Goal: Information Seeking & Learning: Find specific fact

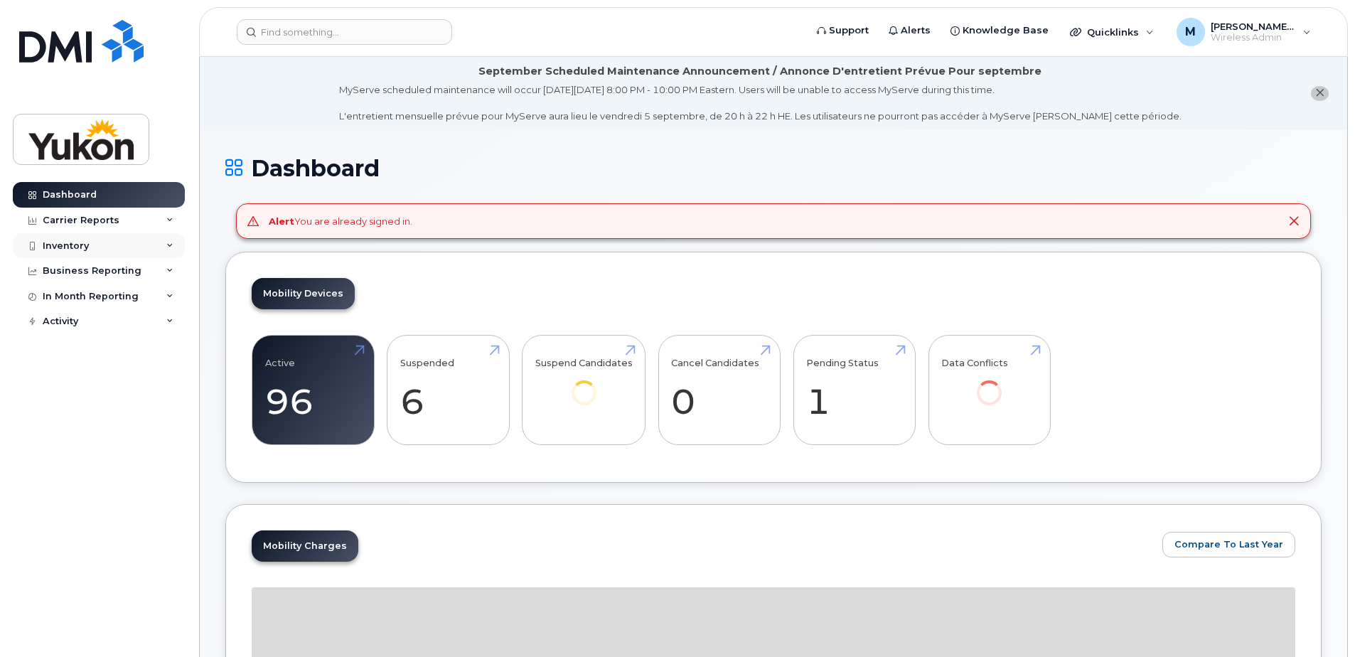
click at [104, 247] on div "Inventory" at bounding box center [99, 246] width 172 height 26
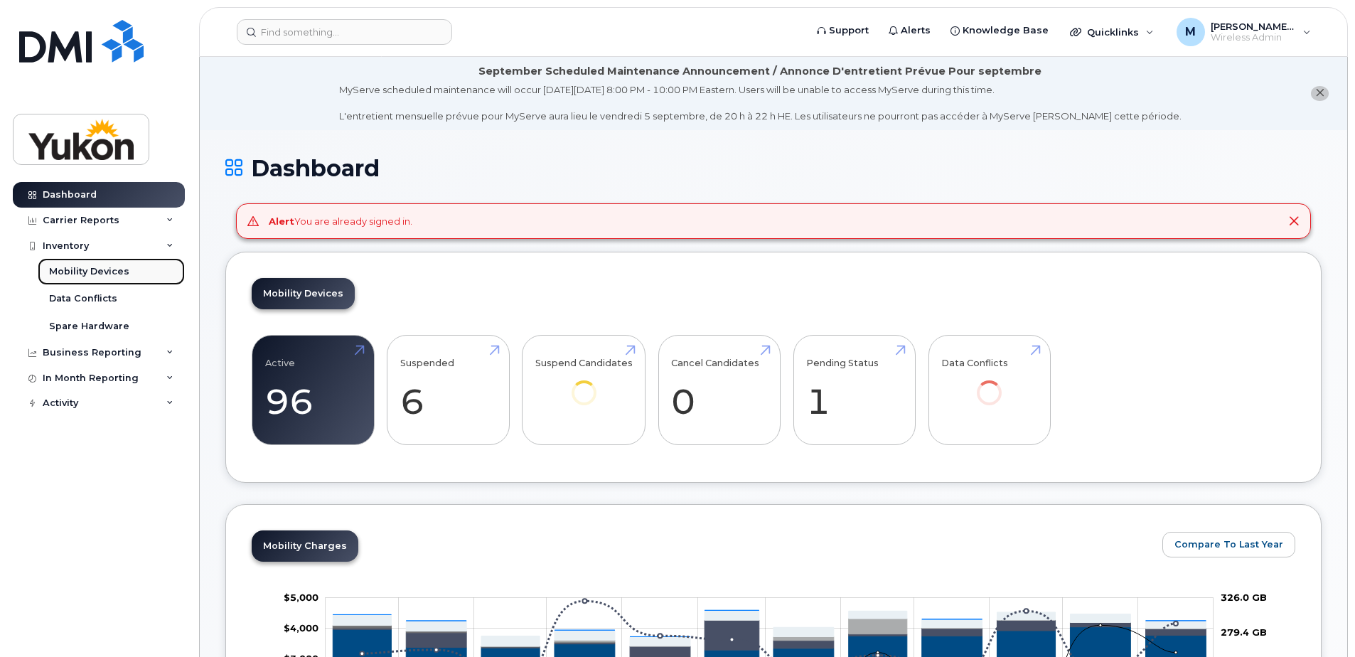
click at [89, 267] on div "Mobility Devices" at bounding box center [89, 271] width 80 height 13
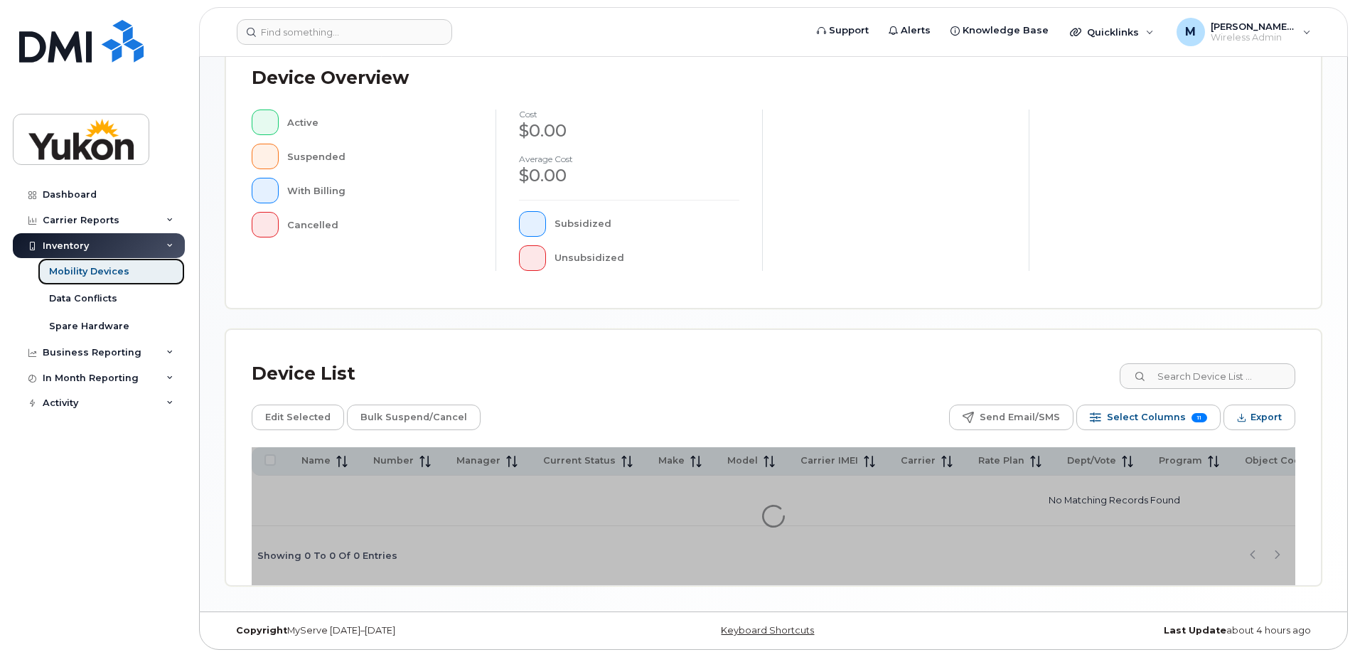
scroll to position [325, 0]
click at [1212, 376] on input at bounding box center [1206, 376] width 177 height 26
type input "Kayla"
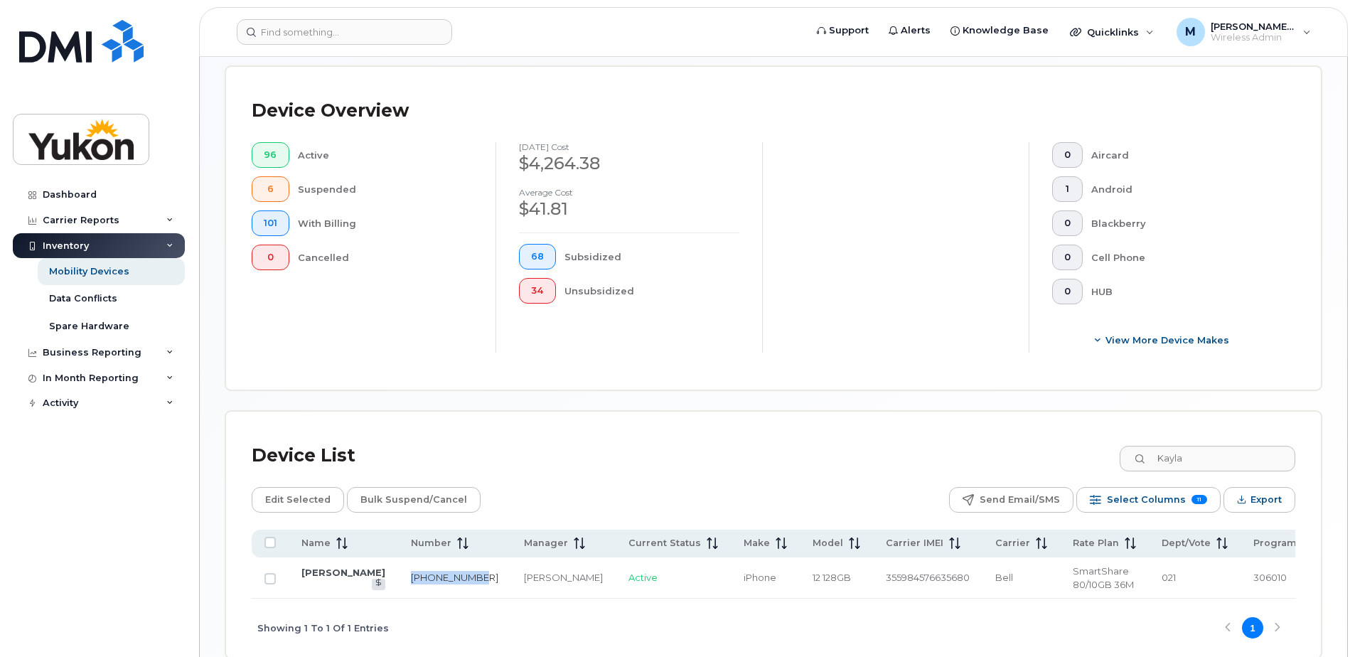
drag, startPoint x: 411, startPoint y: 584, endPoint x: 375, endPoint y: 570, distance: 38.7
click at [398, 570] on td "[PHONE_NUMBER]" at bounding box center [454, 577] width 113 height 41
copy link "[PHONE_NUMBER]"
click at [306, 578] on link "[PERSON_NAME]" at bounding box center [343, 572] width 84 height 11
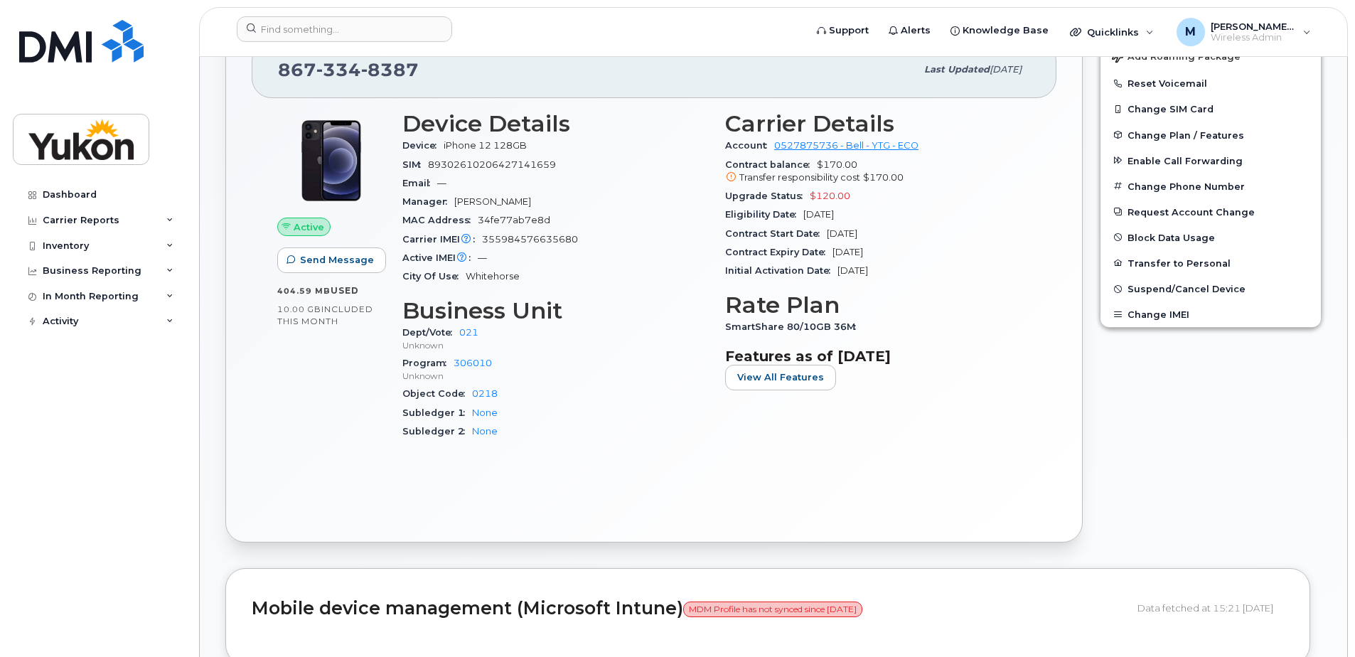
scroll to position [427, 0]
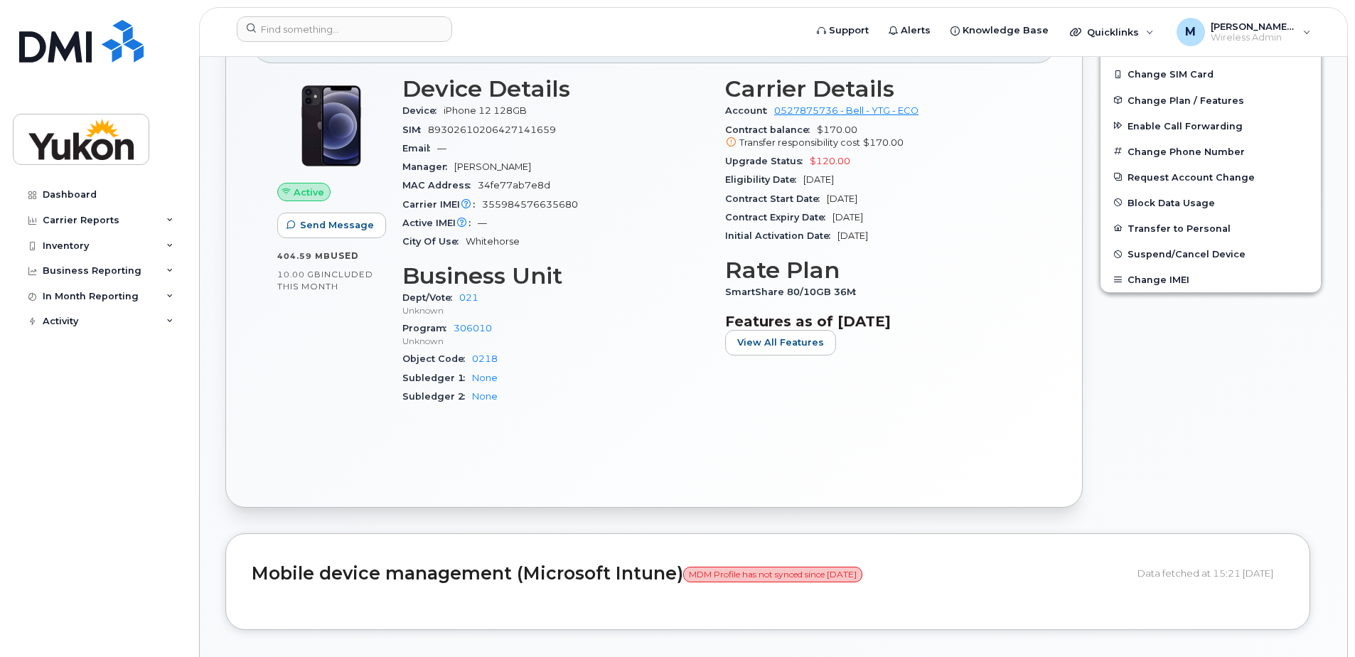
drag, startPoint x: 562, startPoint y: 131, endPoint x: 555, endPoint y: 132, distance: 7.1
click at [555, 132] on div "SIM 89302610206427141659" at bounding box center [555, 130] width 306 height 18
drag, startPoint x: 579, startPoint y: 203, endPoint x: 479, endPoint y: 203, distance: 99.5
click at [479, 203] on div "Carrier IMEI Carrier IMEI is reported during the last billing cycle or change o…" at bounding box center [555, 205] width 306 height 18
copy span "355984576635680"
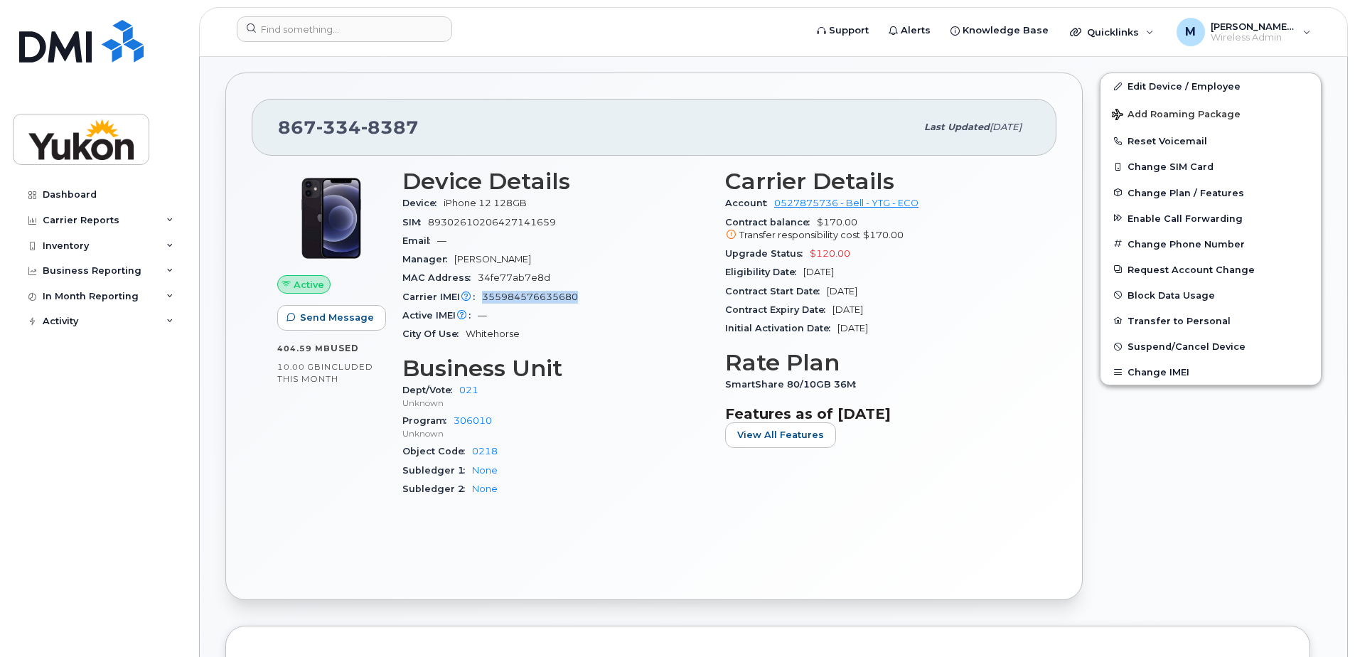
scroll to position [284, 0]
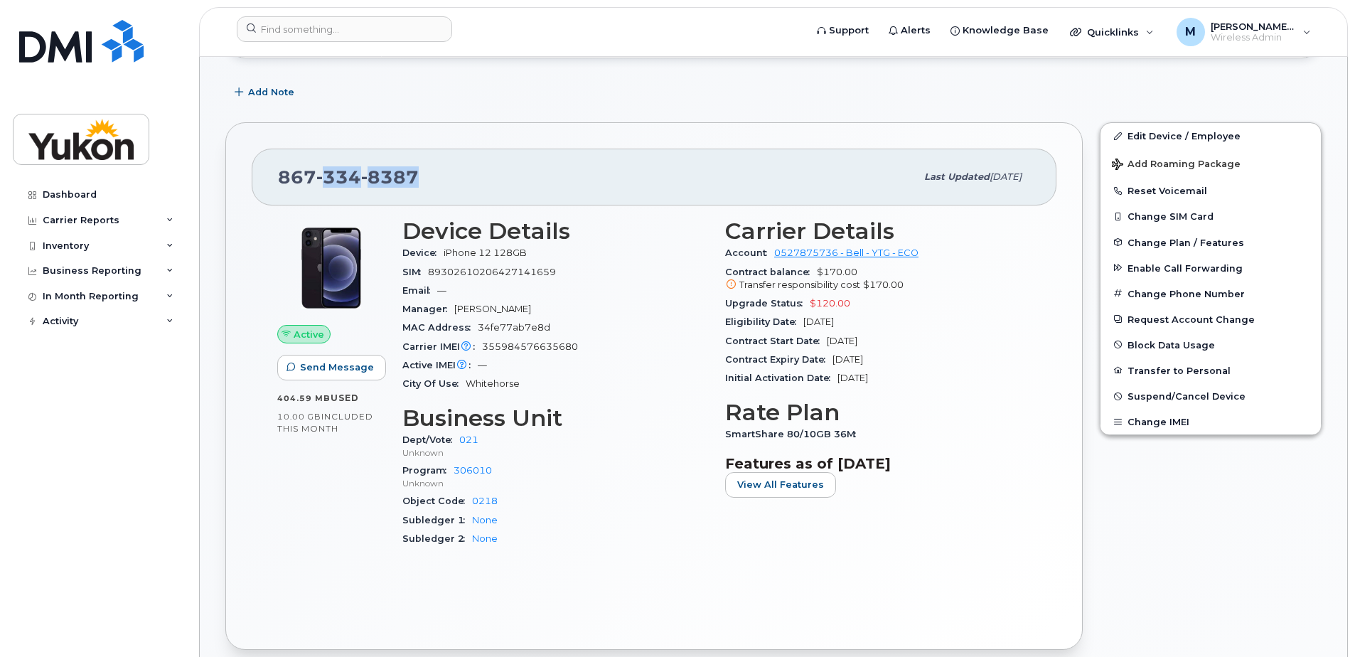
drag, startPoint x: 427, startPoint y: 175, endPoint x: 328, endPoint y: 182, distance: 99.1
click at [328, 182] on div "867 334 8387" at bounding box center [597, 177] width 638 height 30
copy span "334 8387"
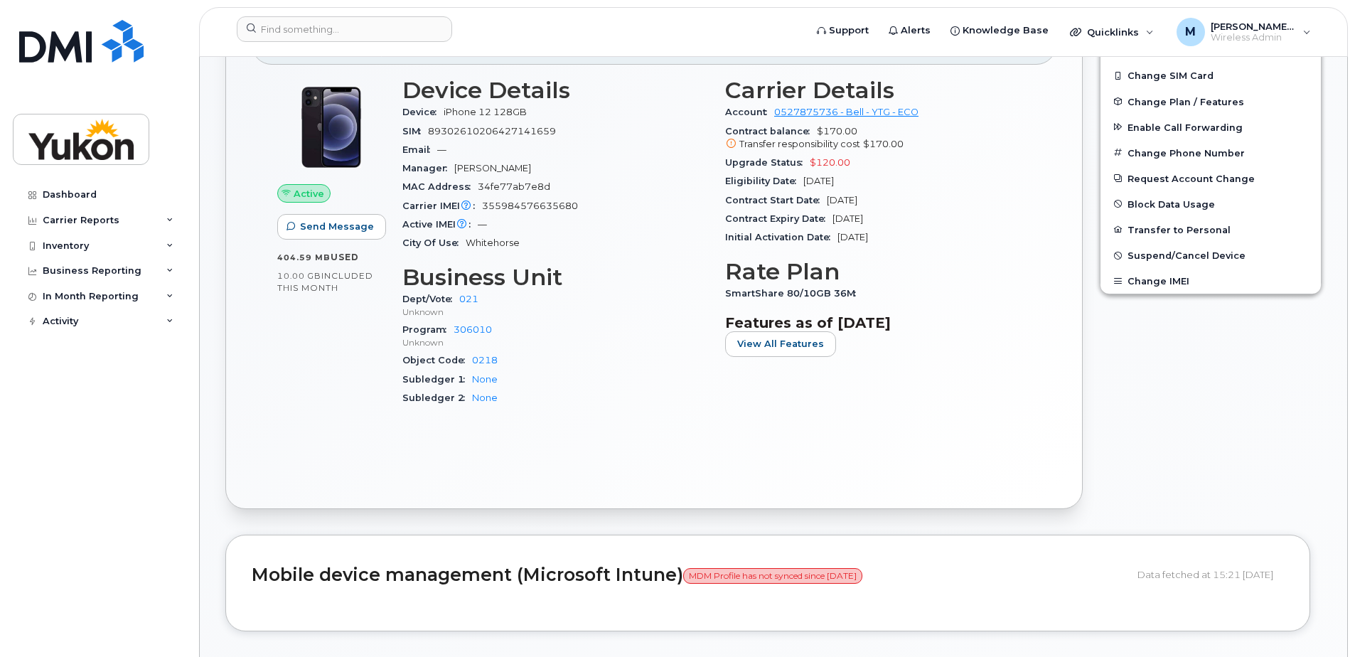
scroll to position [711, 0]
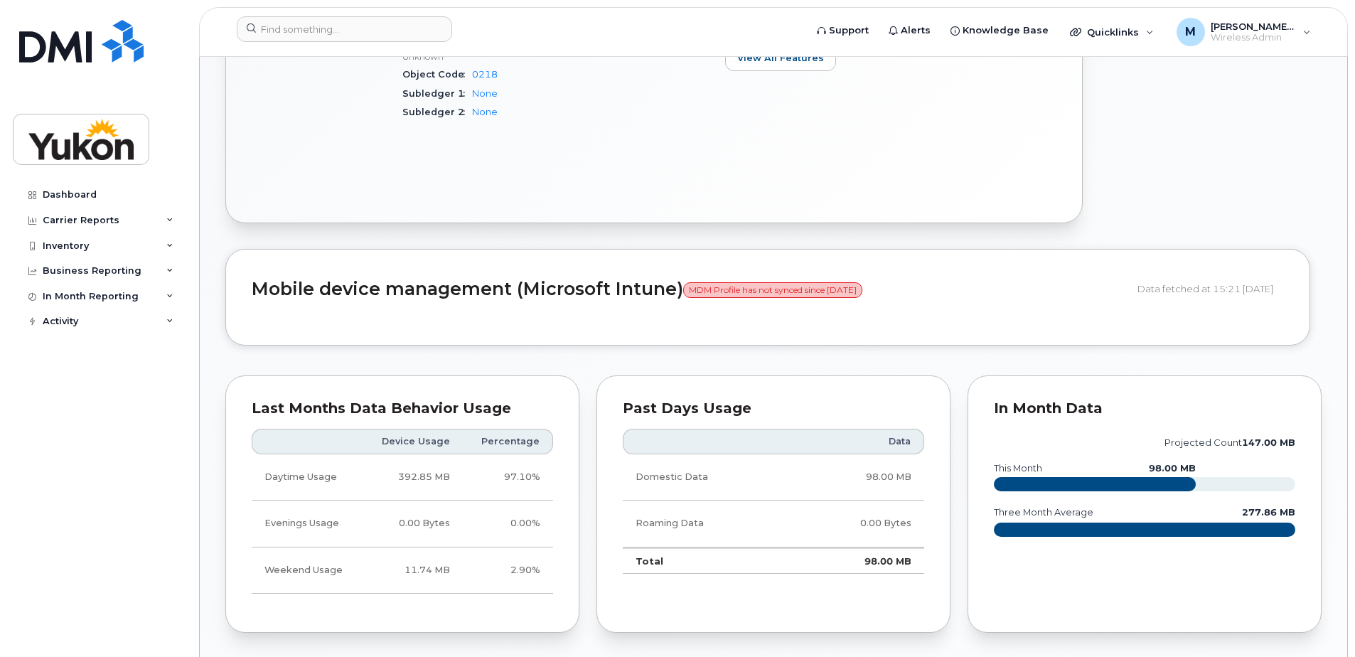
drag, startPoint x: 825, startPoint y: 291, endPoint x: 628, endPoint y: 292, distance: 197.0
click at [628, 292] on h2 "Mobile device management (Microsoft Intune) MDM Profile has not synced since 17…" at bounding box center [689, 289] width 875 height 20
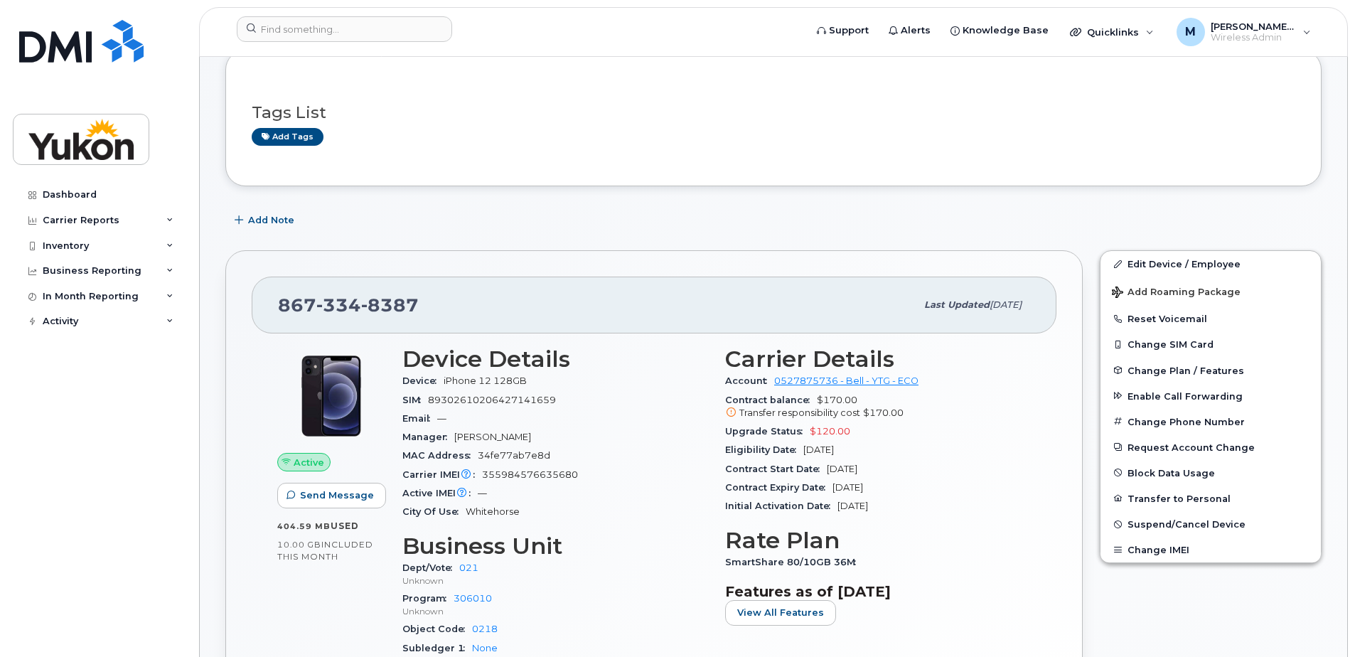
scroll to position [142, 0]
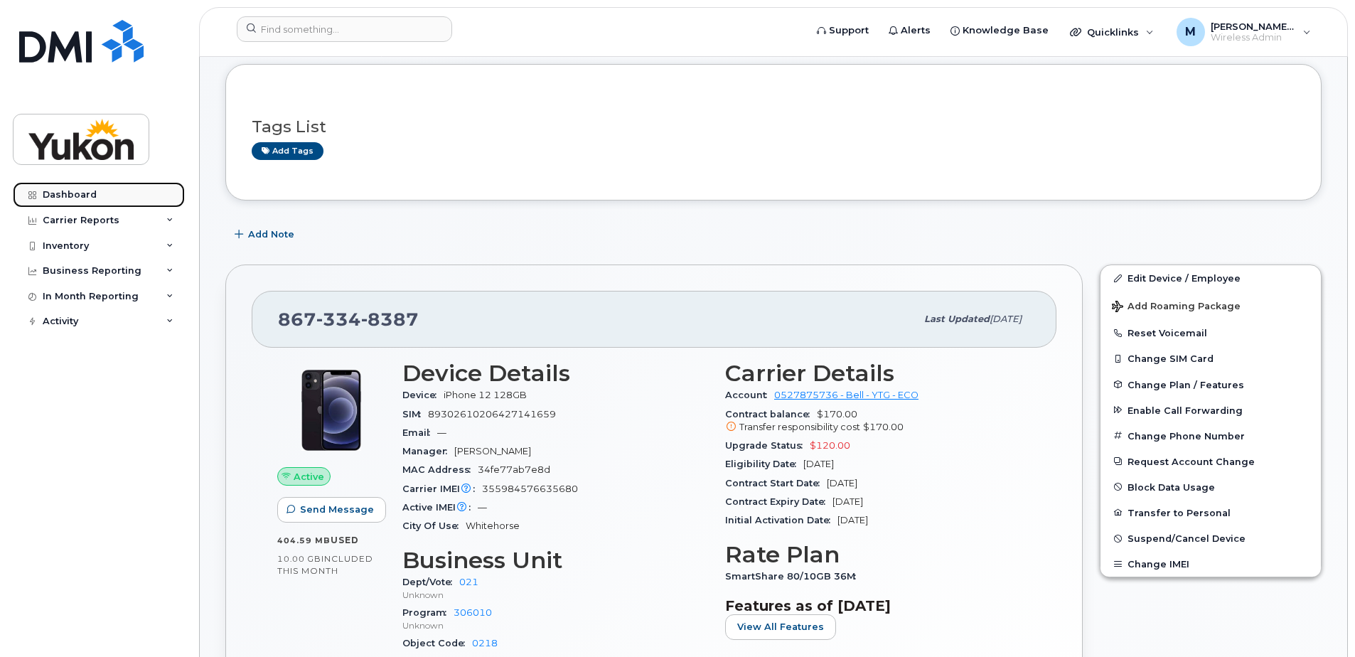
click at [99, 203] on link "Dashboard" at bounding box center [99, 195] width 172 height 26
click at [105, 200] on link "Dashboard" at bounding box center [99, 195] width 172 height 26
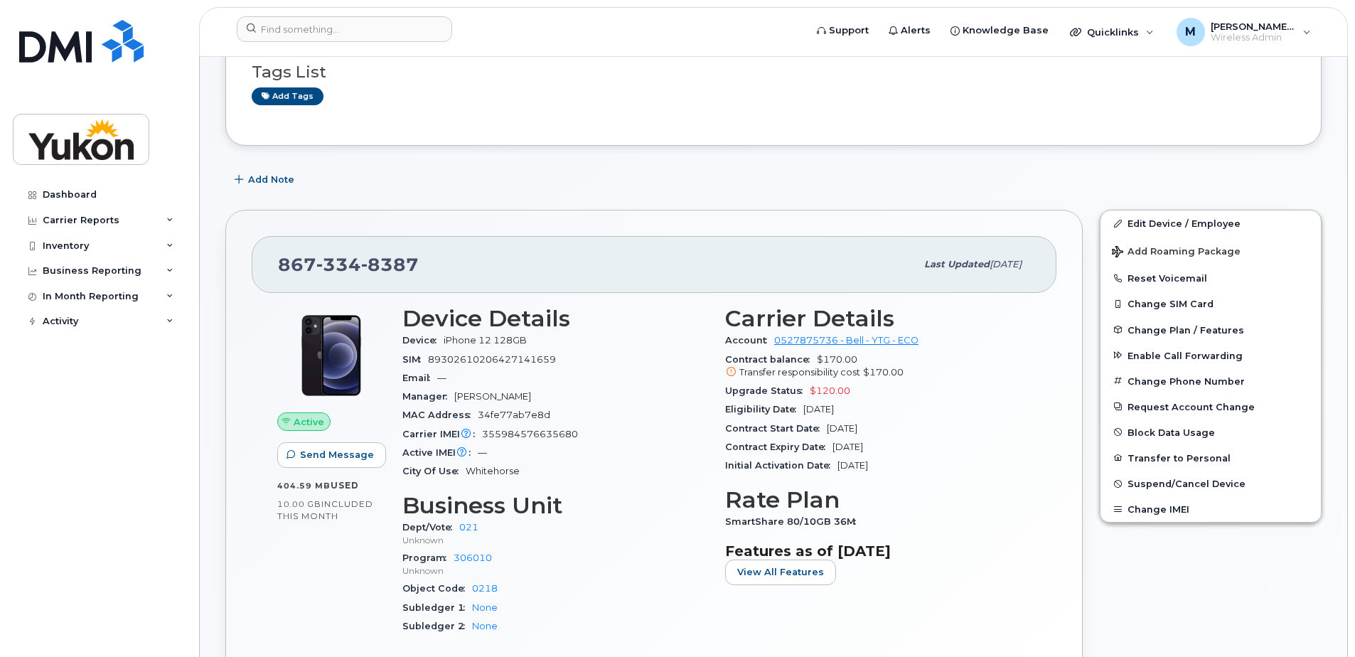
scroll to position [284, 0]
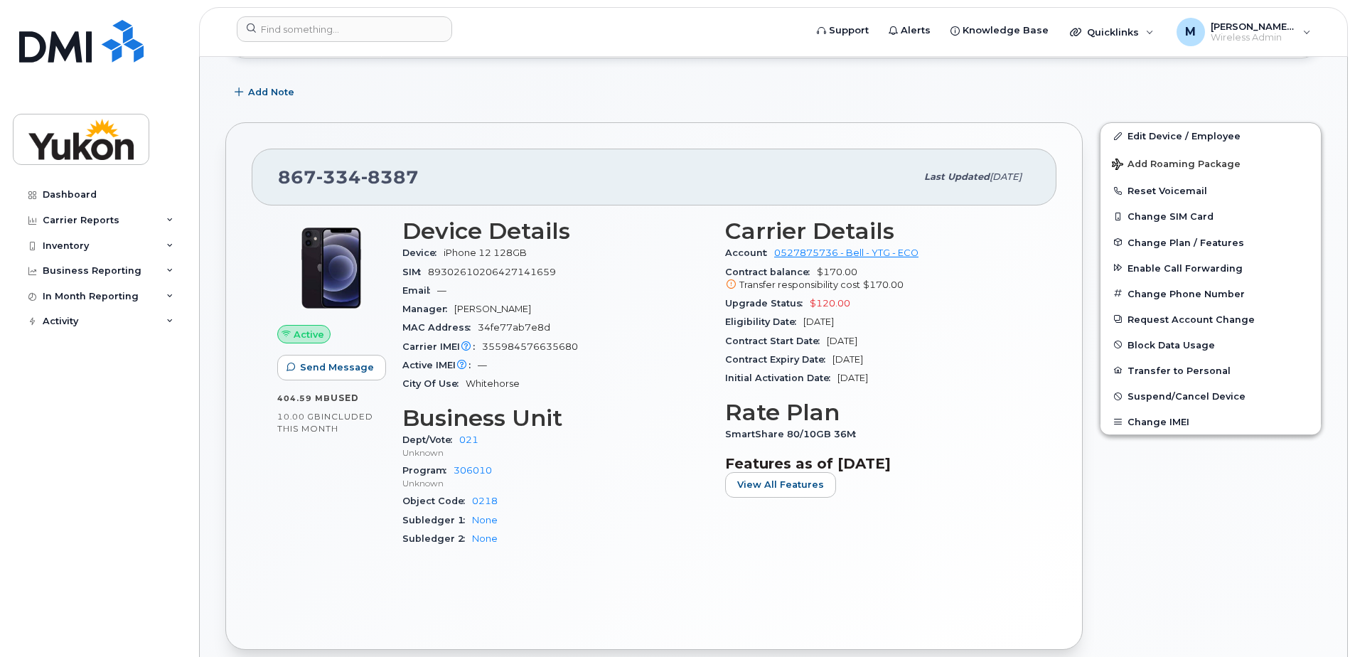
click at [528, 348] on span "355984576635680" at bounding box center [530, 346] width 96 height 11
copy span "355984576635680"
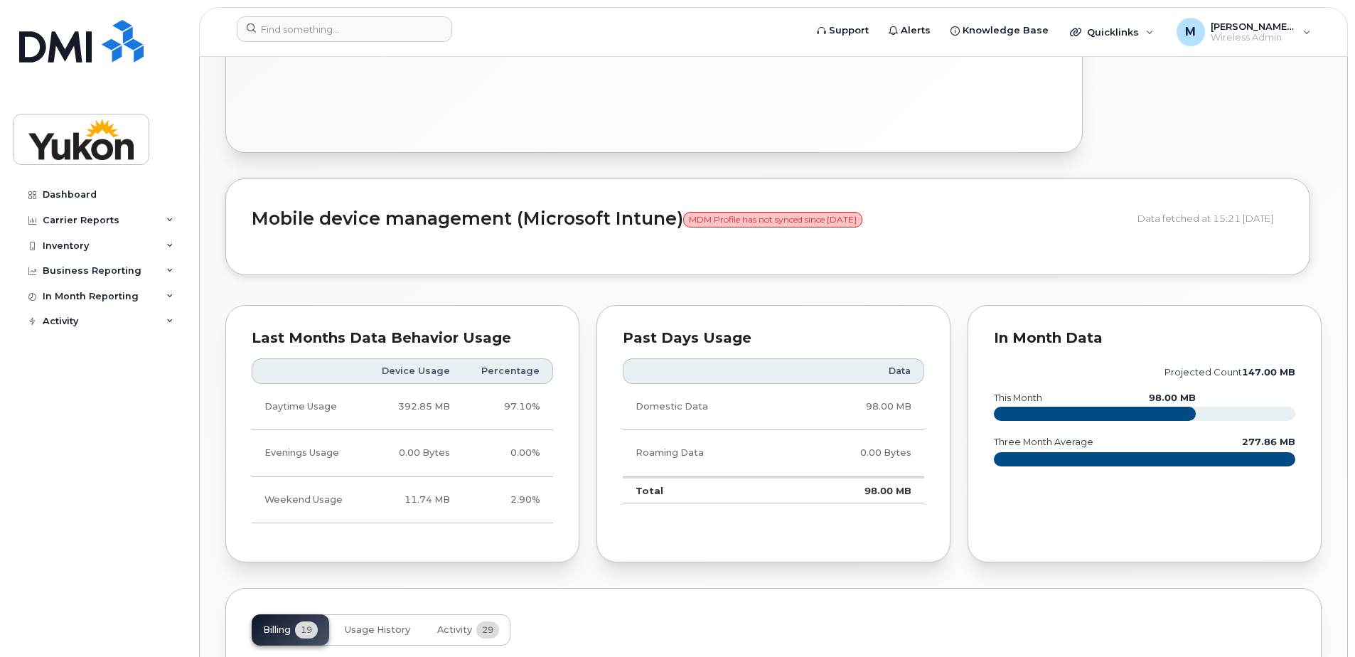
scroll to position [782, 0]
drag, startPoint x: 889, startPoint y: 226, endPoint x: 835, endPoint y: 226, distance: 54.0
click at [835, 226] on span "MDM Profile has not synced since 17 Apr 2025" at bounding box center [772, 219] width 179 height 16
drag, startPoint x: 862, startPoint y: 223, endPoint x: 875, endPoint y: 230, distance: 14.6
click at [863, 224] on span "MDM Profile has not synced since 17 Apr 2025" at bounding box center [772, 219] width 179 height 16
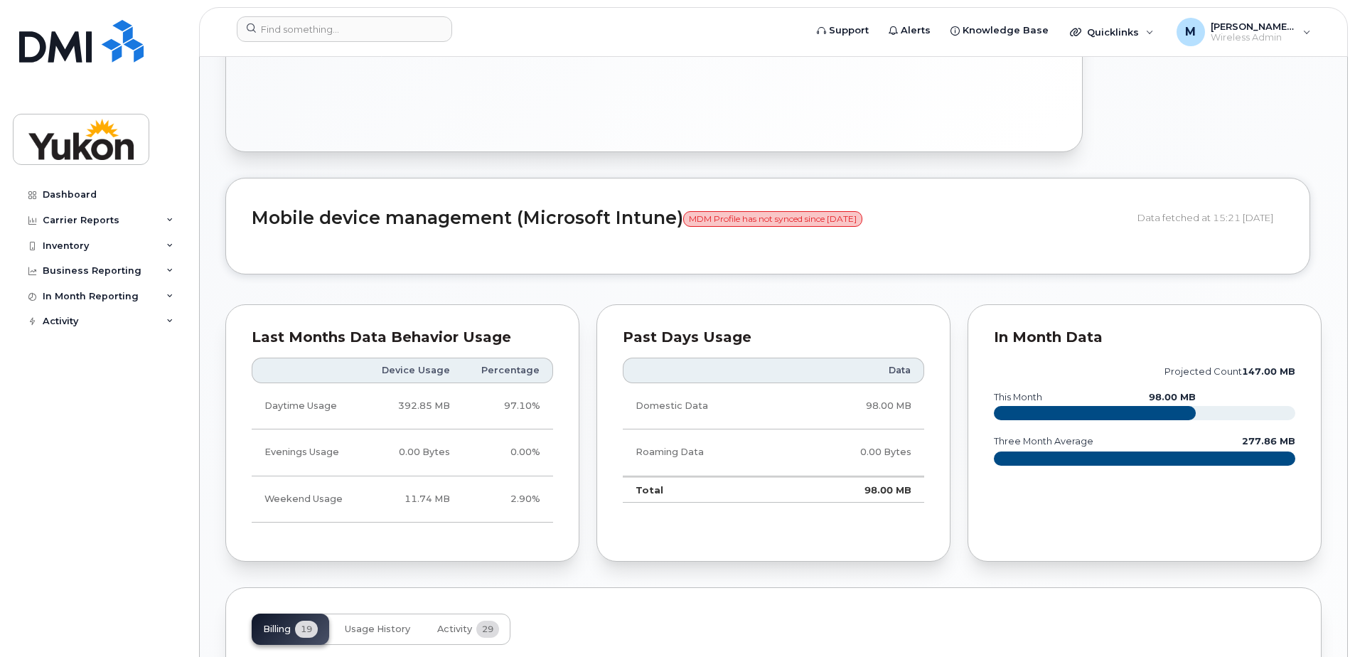
click at [955, 280] on div "Mobile device management (Microsoft Intune) MDM Profile has not synced since 17…" at bounding box center [773, 237] width 1096 height 118
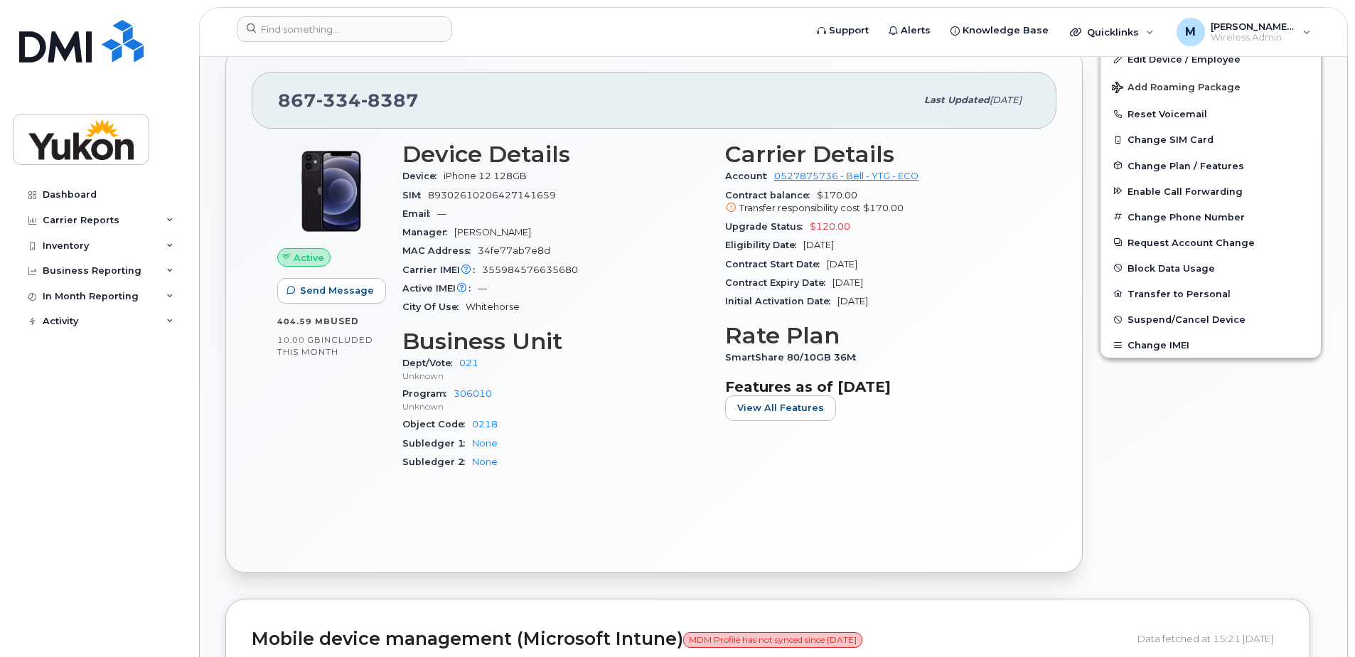
scroll to position [498, 0]
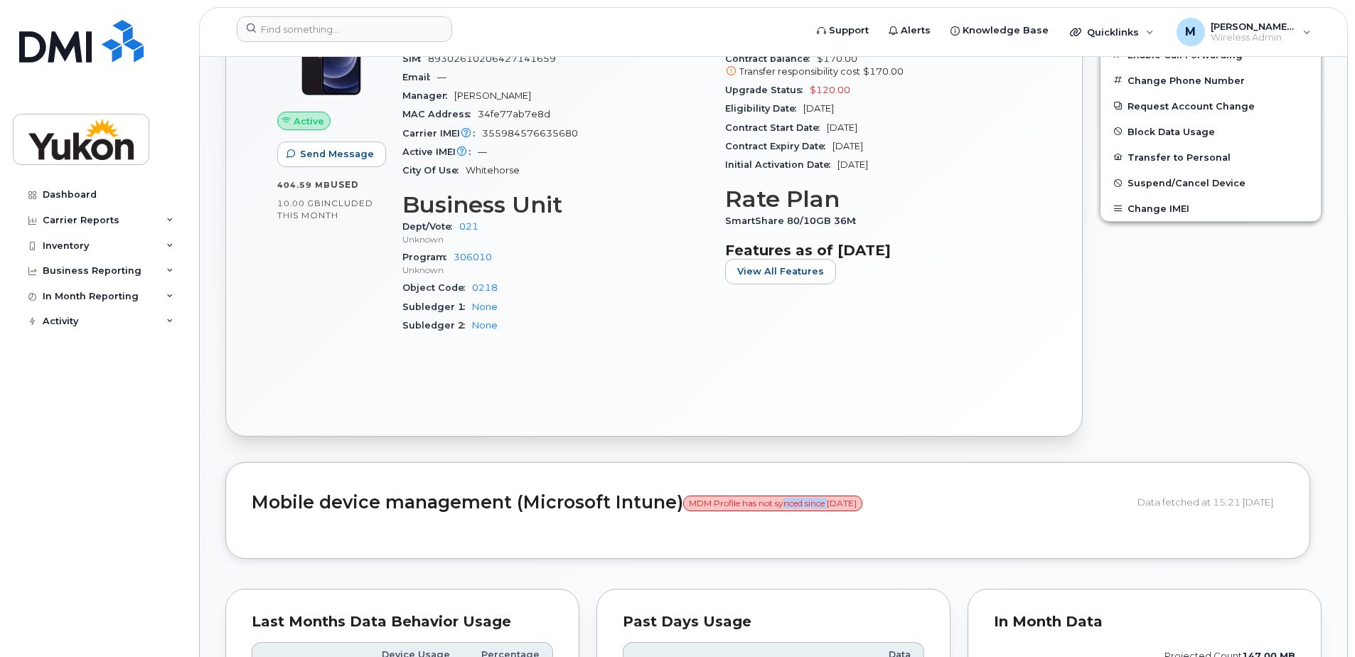
drag, startPoint x: 782, startPoint y: 502, endPoint x: 830, endPoint y: 501, distance: 47.6
click at [830, 501] on span "MDM Profile has not synced since 17 Apr 2025" at bounding box center [772, 504] width 179 height 16
